Goal: Information Seeking & Learning: Learn about a topic

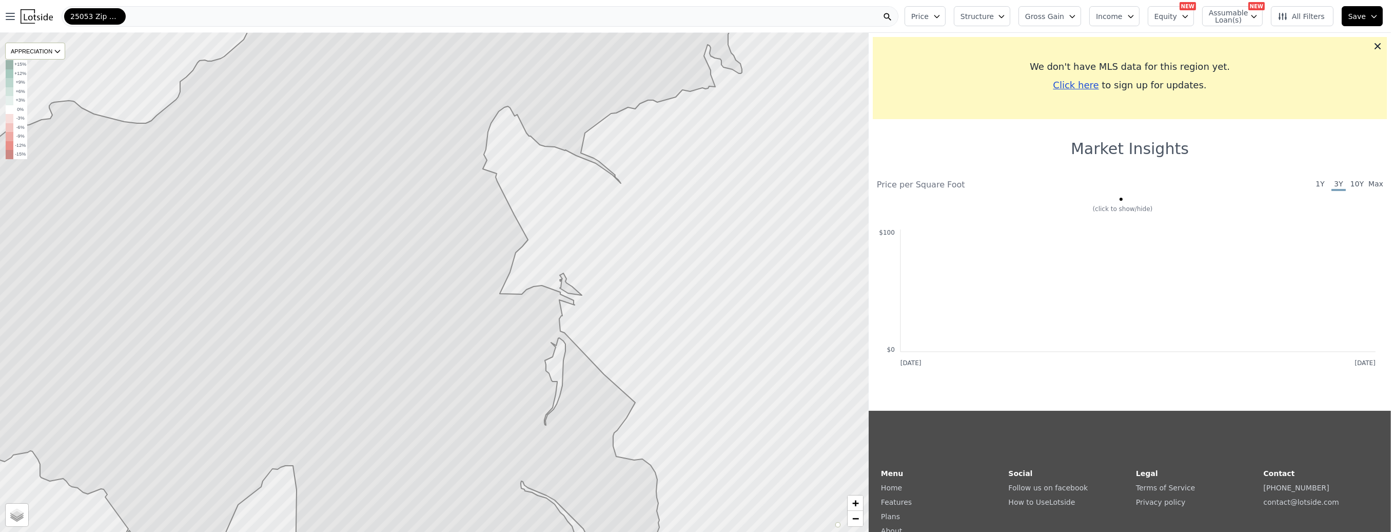
drag, startPoint x: 561, startPoint y: 215, endPoint x: 561, endPoint y: 248, distance: 33.4
click at [561, 248] on div at bounding box center [434, 282] width 1043 height 598
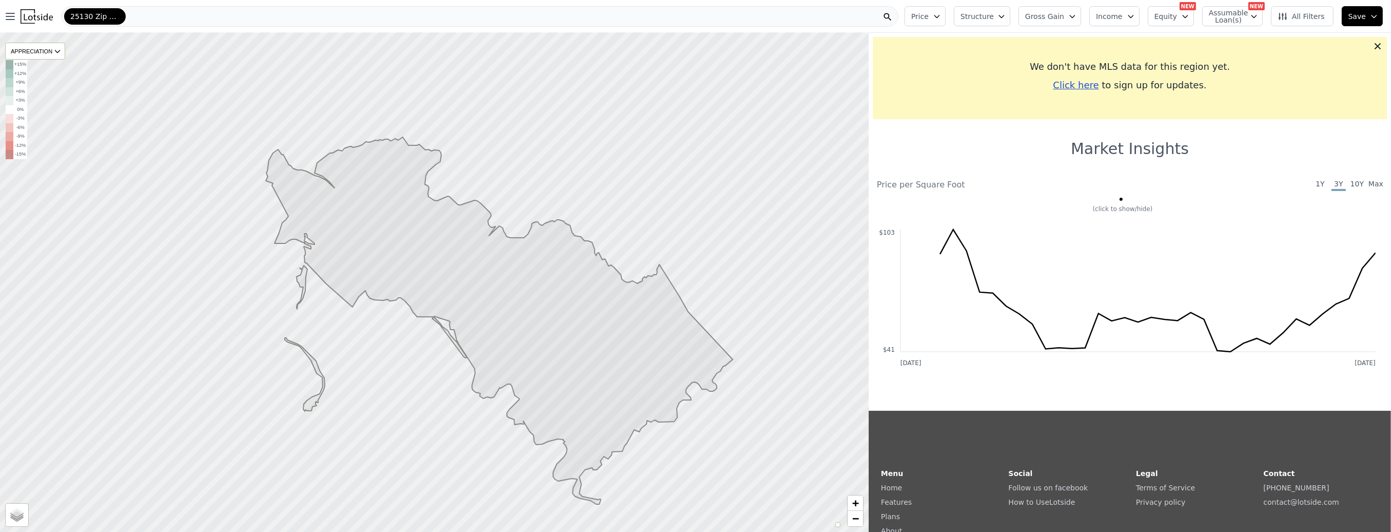
drag, startPoint x: 343, startPoint y: 323, endPoint x: 498, endPoint y: 430, distance: 187.5
click at [498, 430] on div at bounding box center [449, 292] width 1043 height 598
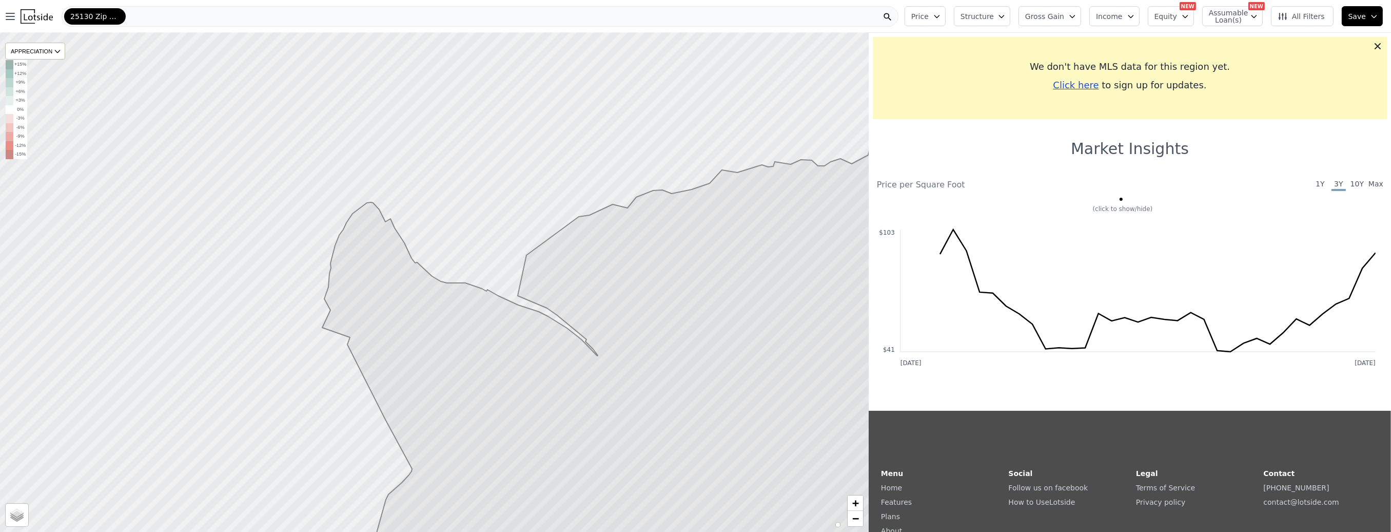
drag, startPoint x: 461, startPoint y: 317, endPoint x: 480, endPoint y: 341, distance: 30.4
click at [480, 341] on icon at bounding box center [644, 374] width 645 height 446
click at [276, 130] on div at bounding box center [434, 282] width 1043 height 598
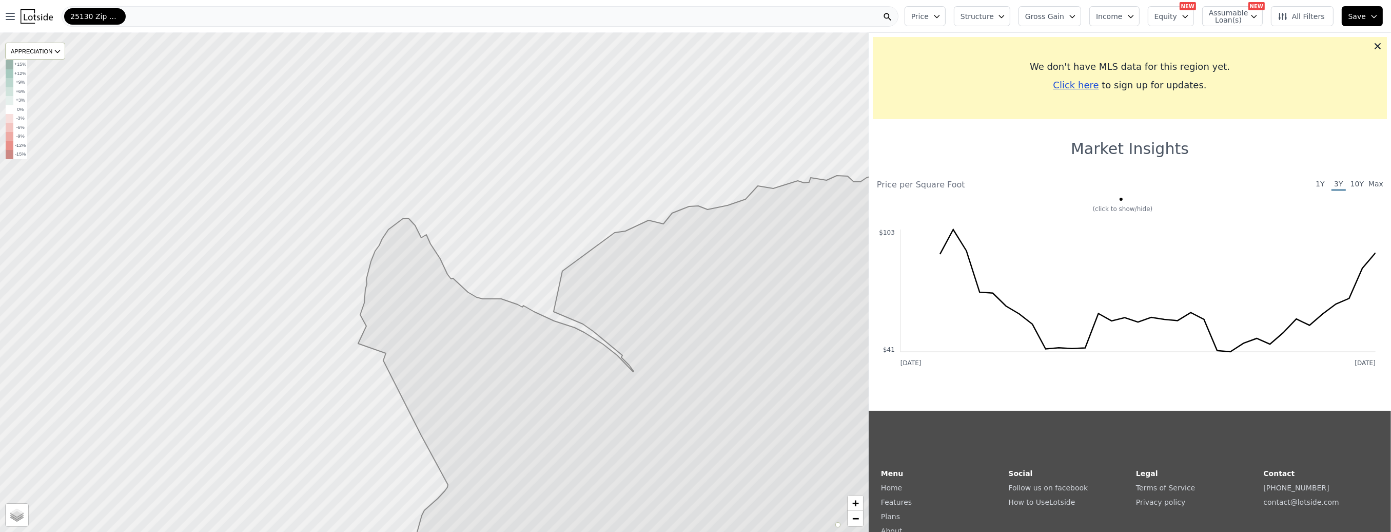
drag, startPoint x: 270, startPoint y: 124, endPoint x: 278, endPoint y: 125, distance: 8.4
click at [278, 125] on div at bounding box center [437, 283] width 1043 height 598
click at [147, 16] on div "25130 Zip Code" at bounding box center [480, 16] width 837 height 21
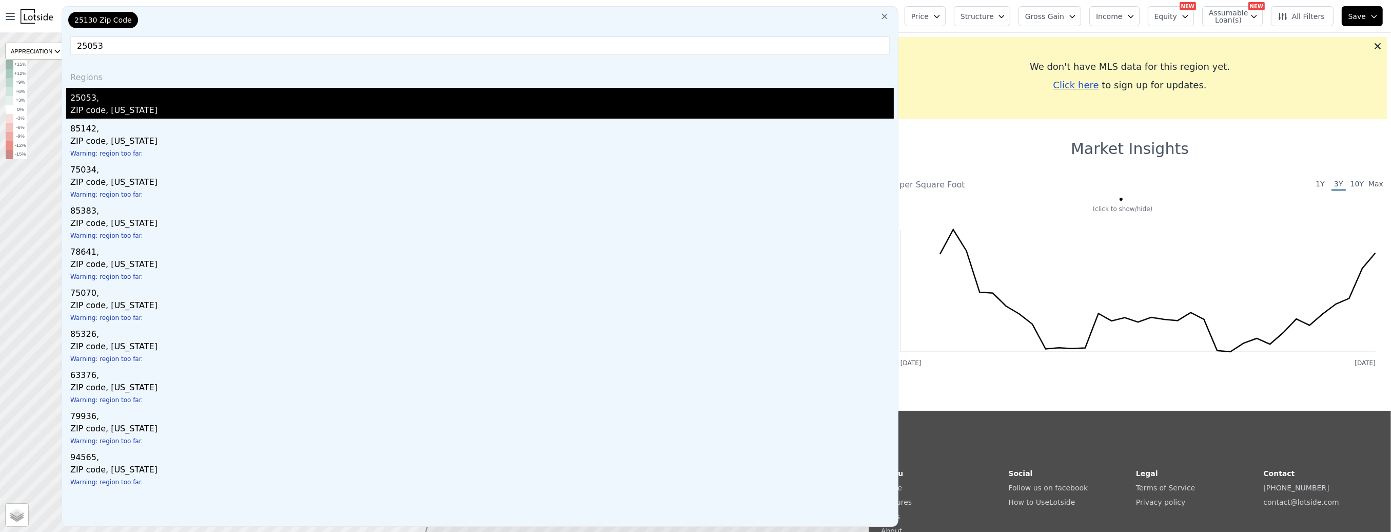
type input "25053"
click at [123, 92] on div "25053," at bounding box center [482, 96] width 824 height 16
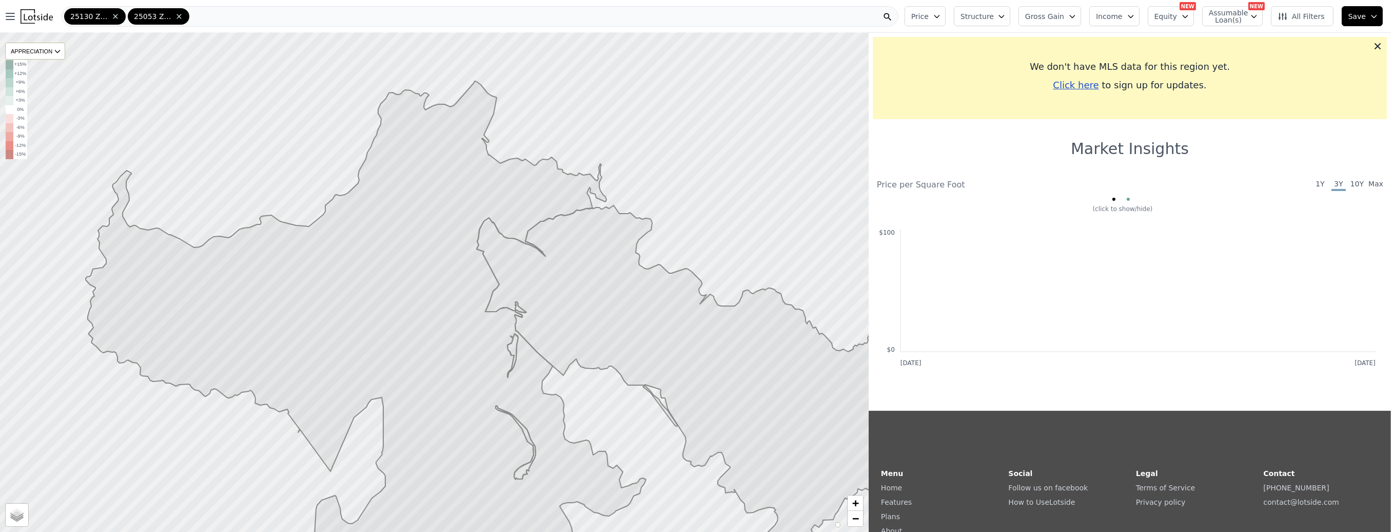
drag, startPoint x: 479, startPoint y: 156, endPoint x: 462, endPoint y: 158, distance: 17.6
click at [462, 158] on icon at bounding box center [366, 331] width 560 height 501
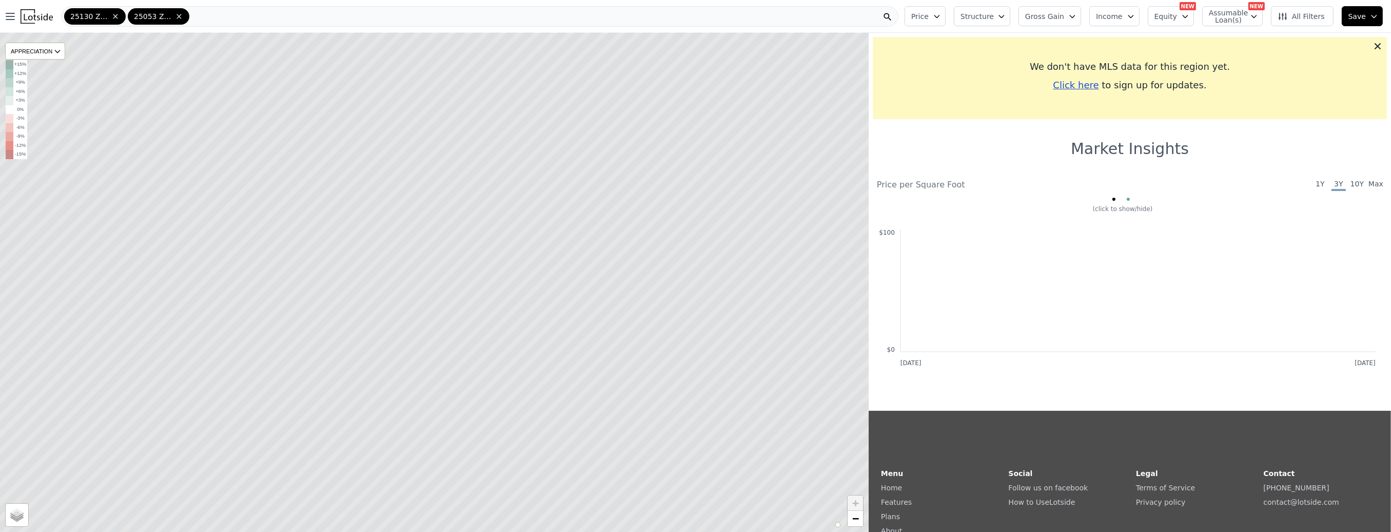
drag, startPoint x: 360, startPoint y: 121, endPoint x: 383, endPoint y: 162, distance: 47.1
click at [382, 160] on icon at bounding box center [453, 313] width 1045 height 600
click at [361, 150] on icon at bounding box center [434, 282] width 1045 height 600
click at [57, 49] on icon at bounding box center [57, 51] width 8 height 8
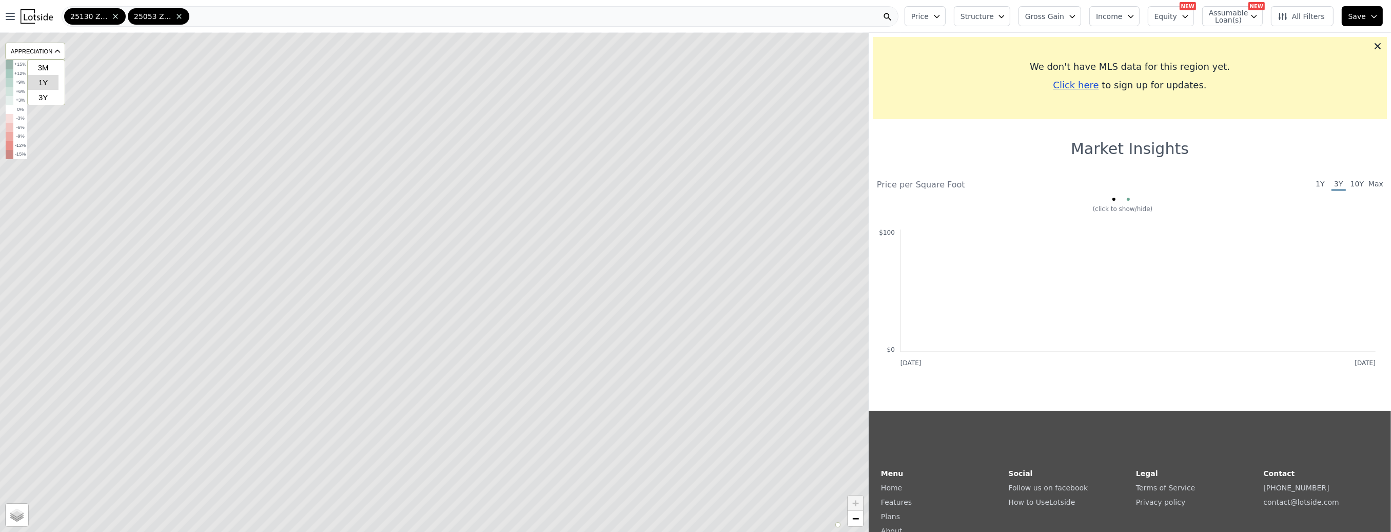
click at [46, 80] on div "1Y" at bounding box center [43, 82] width 31 height 15
click at [47, 53] on div "APPRECIATION" at bounding box center [35, 51] width 60 height 17
click at [44, 95] on div "3Y" at bounding box center [43, 97] width 31 height 15
click at [123, 121] on icon at bounding box center [434, 282] width 1045 height 600
click at [1350, 185] on span "10Y" at bounding box center [1357, 185] width 14 height 12
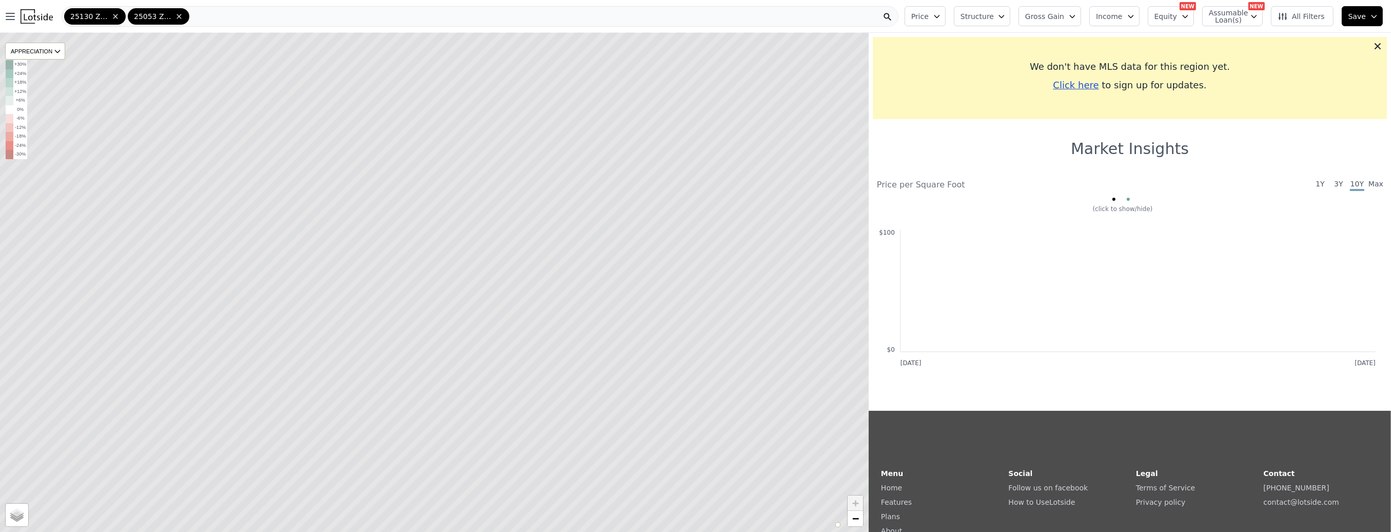
click at [1370, 187] on span "Max" at bounding box center [1376, 185] width 14 height 12
click at [1139, 209] on div "(click to show/hide)" at bounding box center [1123, 209] width 506 height 8
click at [1115, 197] on icon "Oct 2022 Jul 2025 $0 $100" at bounding box center [1126, 282] width 499 height 174
click at [1113, 199] on span at bounding box center [1114, 199] width 3 height 3
click at [1128, 200] on span at bounding box center [1128, 199] width 3 height 3
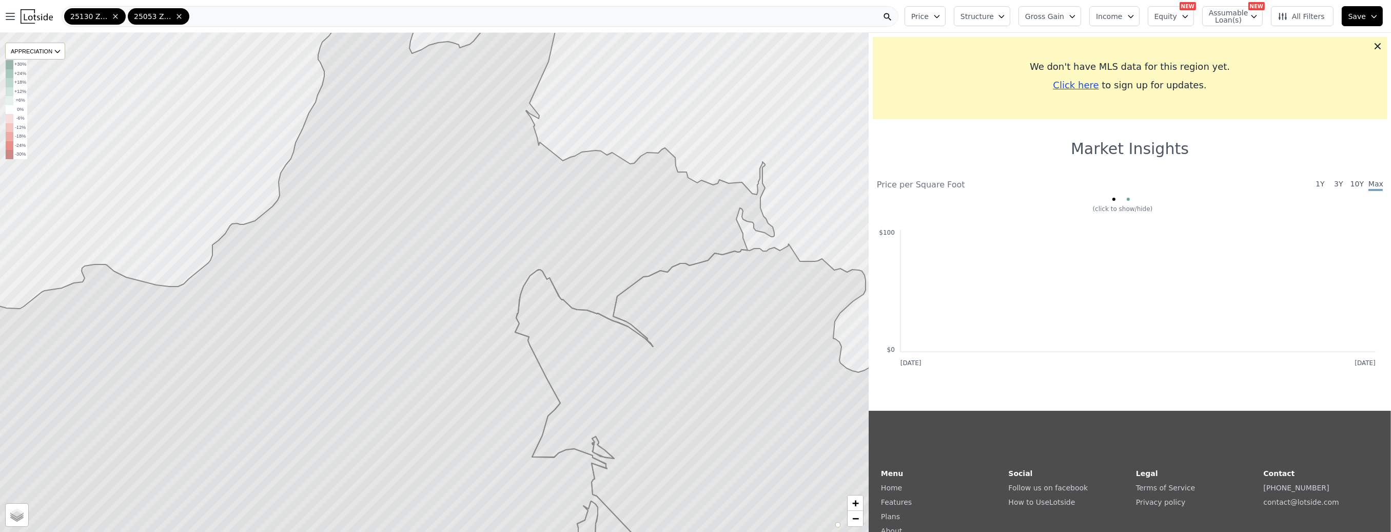
click at [946, 22] on button "Price" at bounding box center [925, 16] width 41 height 20
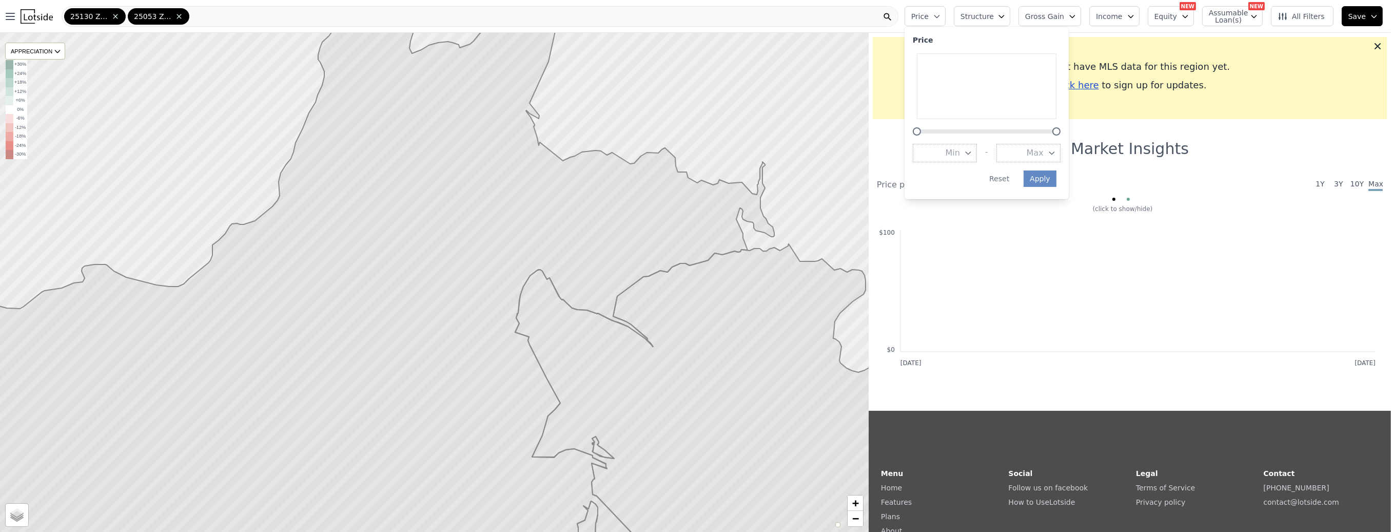
click at [941, 17] on icon "button" at bounding box center [937, 16] width 8 height 8
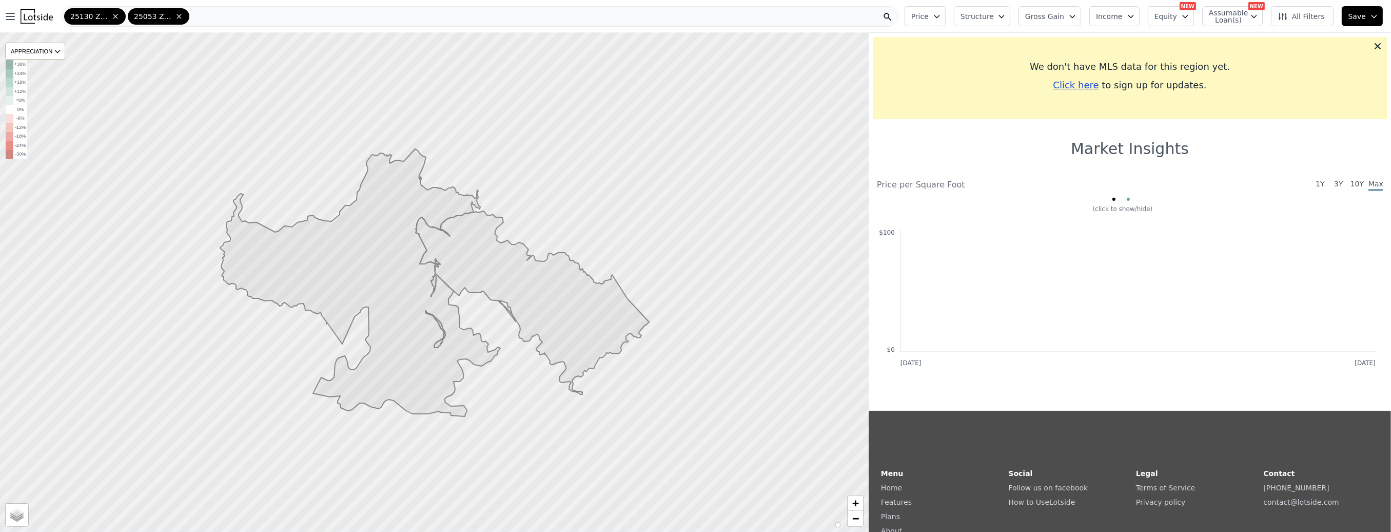
click at [1177, 16] on span "Equity" at bounding box center [1166, 16] width 23 height 10
click at [1177, 14] on span "Equity" at bounding box center [1166, 16] width 23 height 10
click at [1114, 18] on span "Income" at bounding box center [1109, 16] width 27 height 10
